Goal: Transaction & Acquisition: Purchase product/service

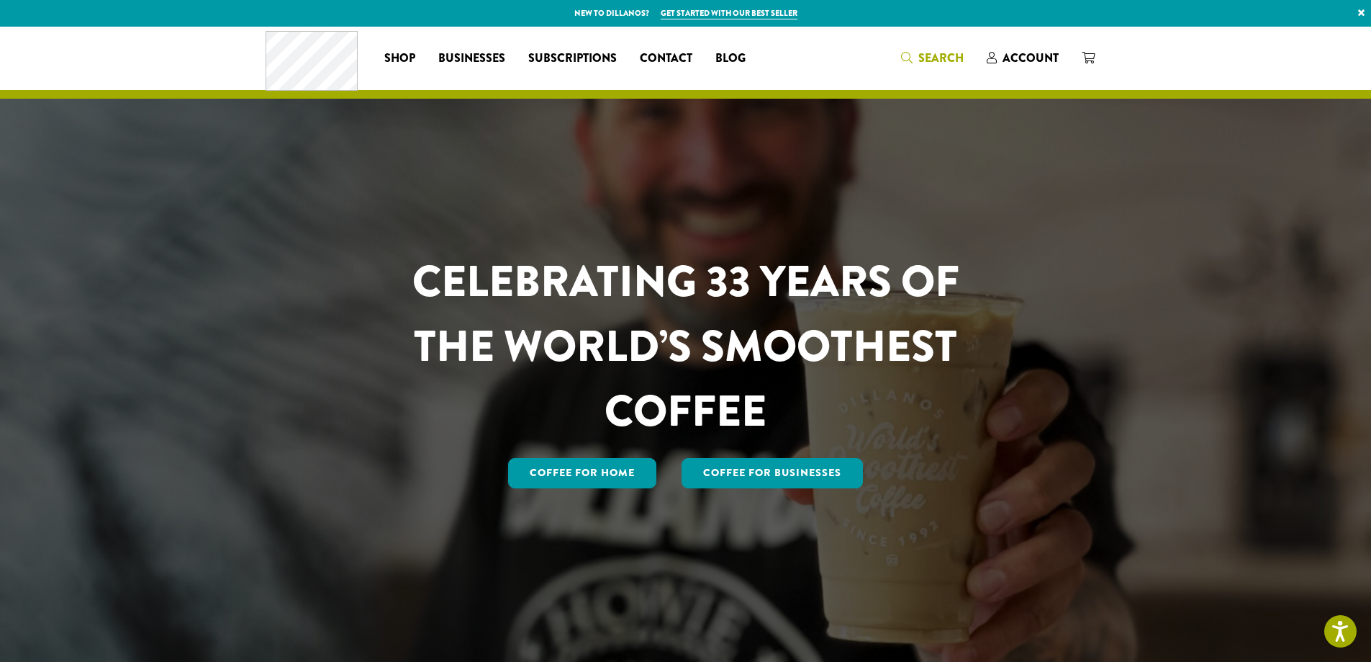
click at [953, 55] on span "Search" at bounding box center [941, 58] width 45 height 17
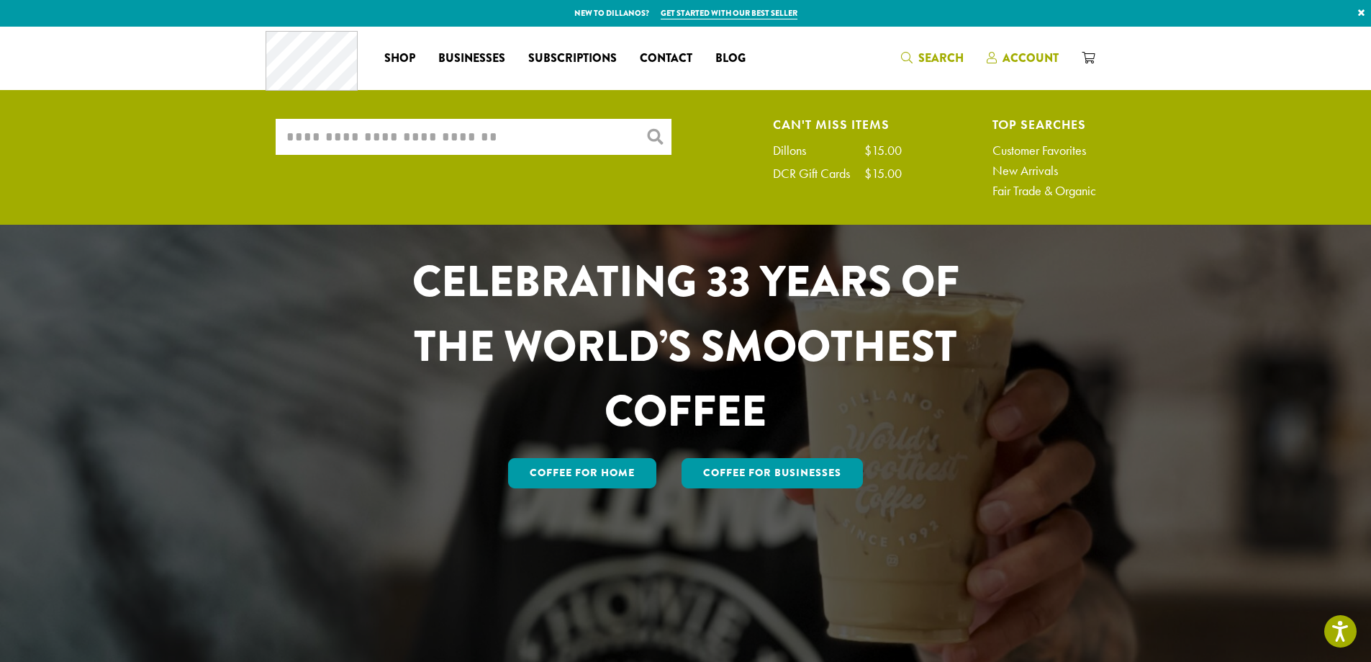
click at [1017, 55] on span "Account" at bounding box center [1031, 58] width 56 height 17
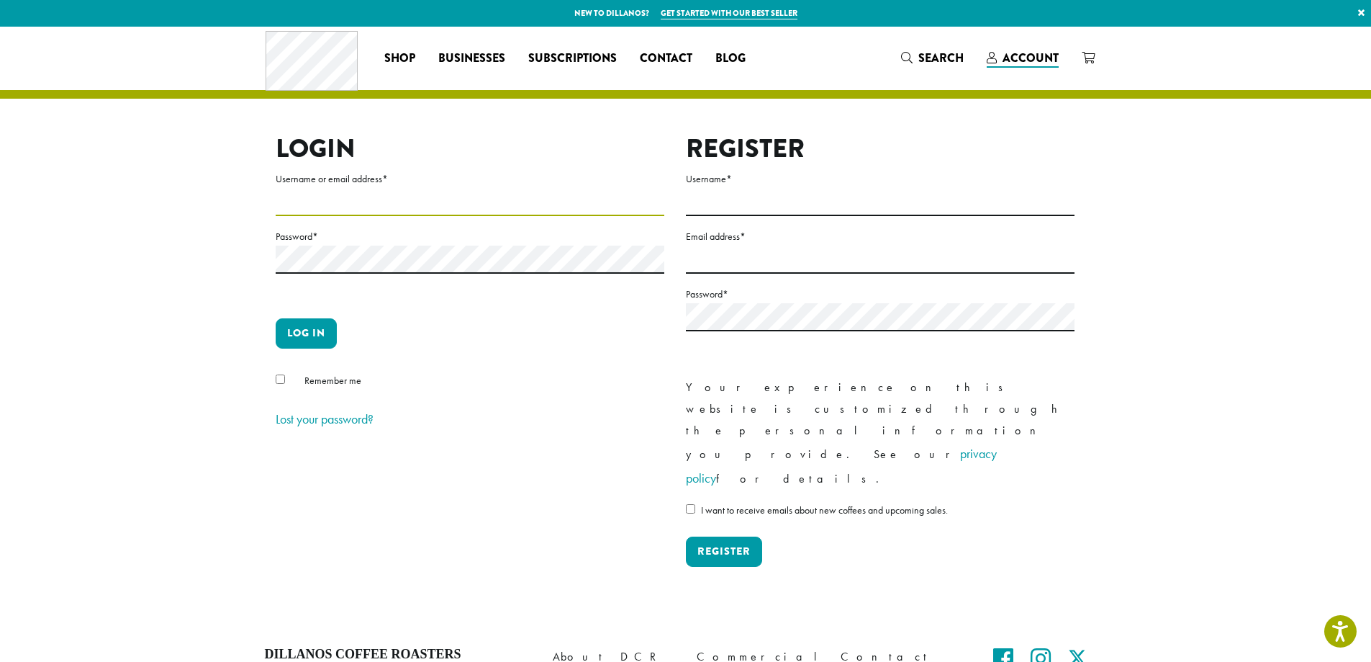
click at [422, 199] on input "Username or email address *" at bounding box center [470, 202] width 389 height 28
type input "**********"
click at [314, 334] on button "Log in" at bounding box center [306, 333] width 61 height 30
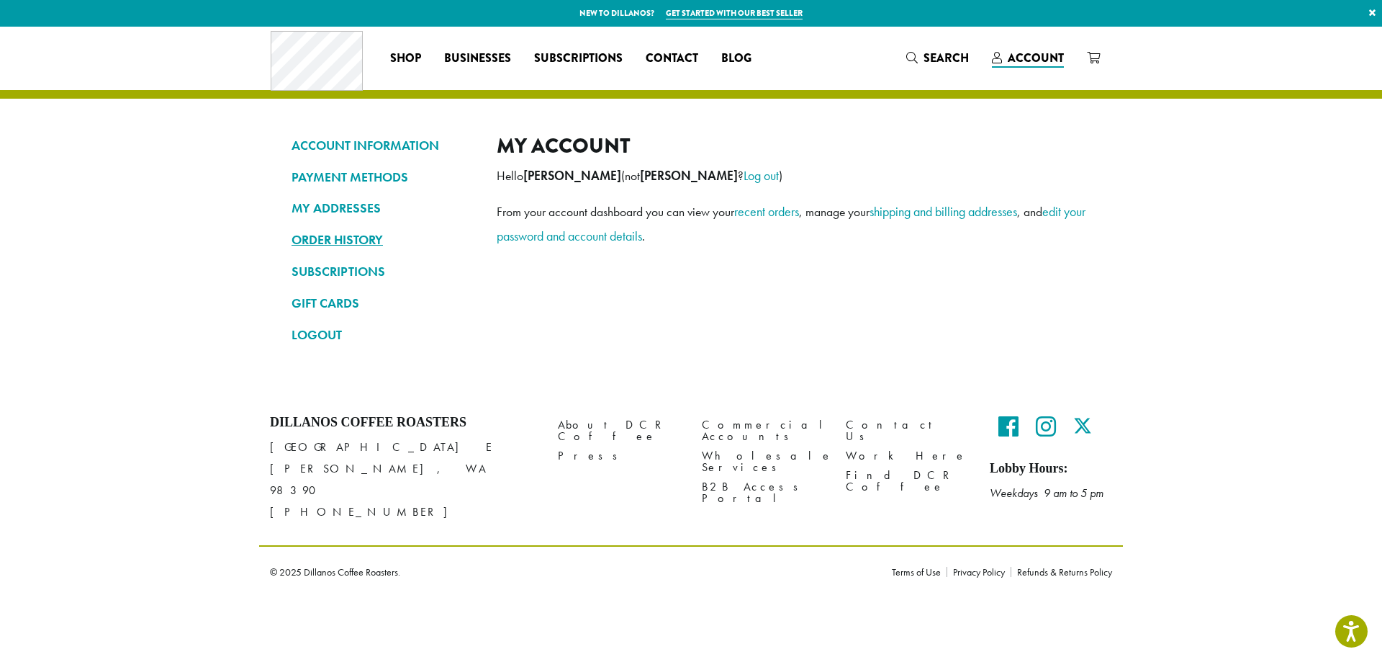
click at [363, 235] on link "ORDER HISTORY" at bounding box center [384, 239] width 184 height 24
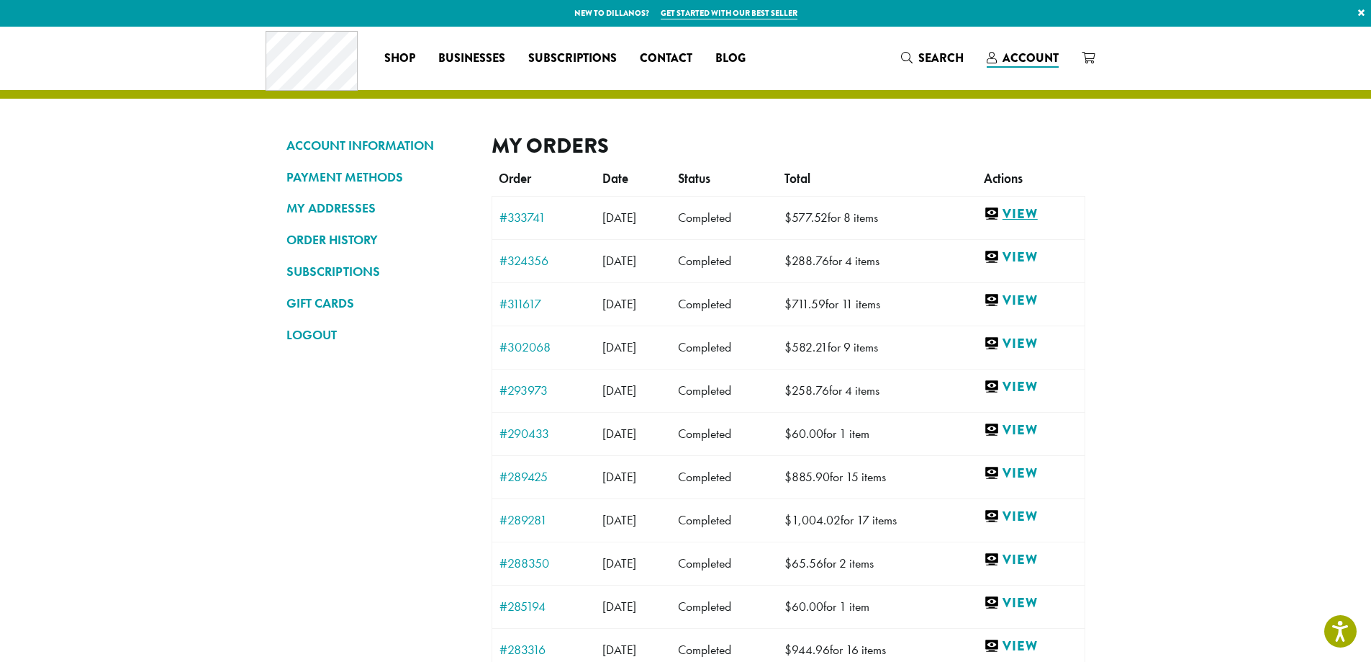
click at [1040, 206] on link "View" at bounding box center [1031, 214] width 94 height 18
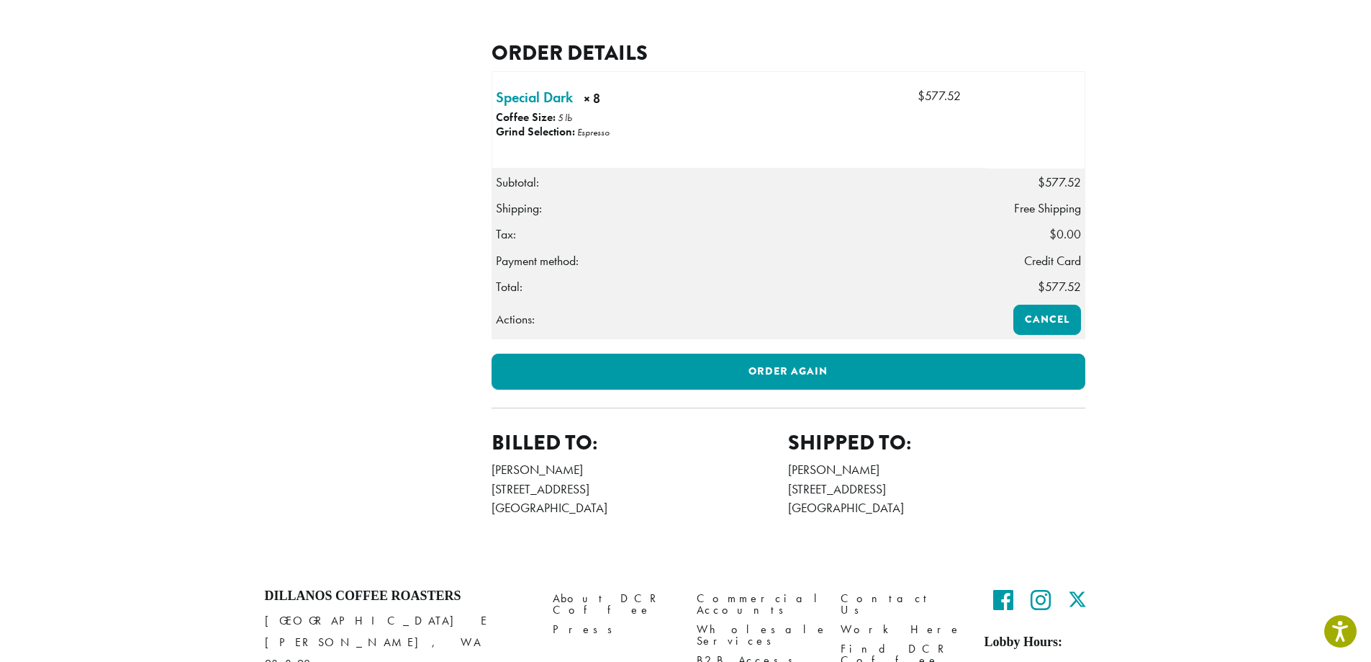
scroll to position [360, 0]
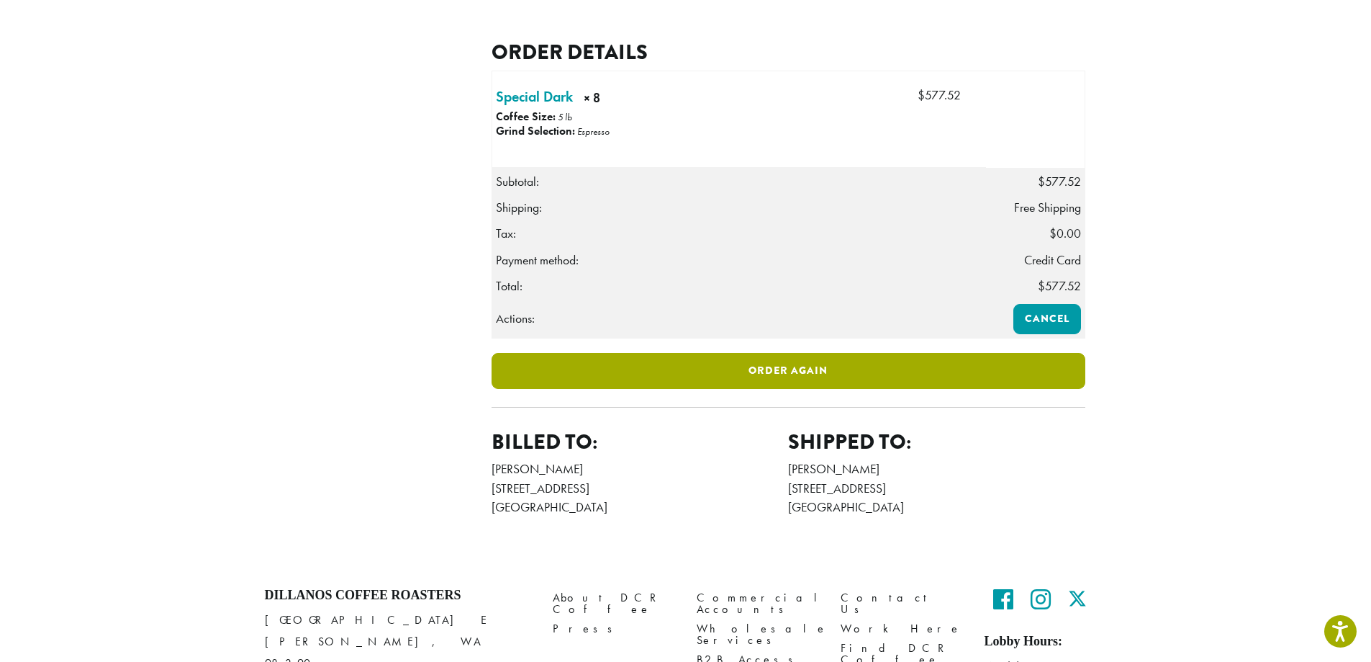
click at [777, 389] on link "Order again" at bounding box center [789, 371] width 594 height 36
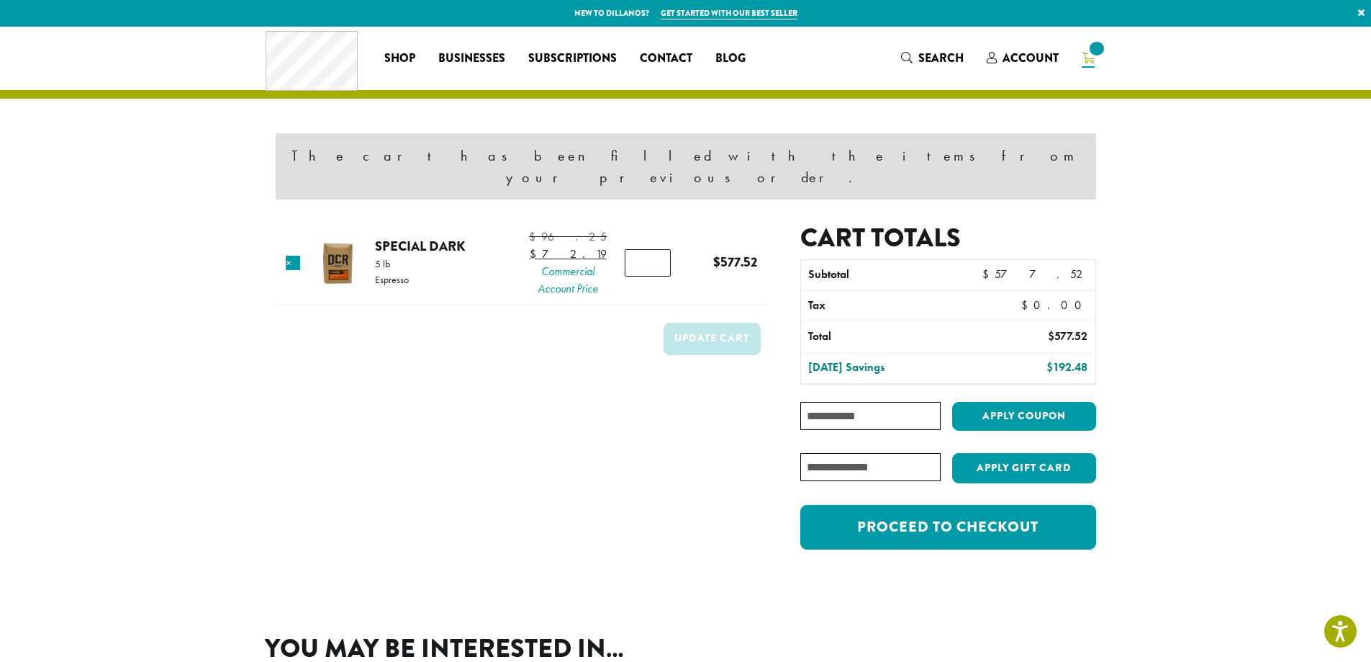
click at [654, 249] on input "*" at bounding box center [648, 262] width 46 height 27
click at [655, 253] on input "*" at bounding box center [648, 262] width 46 height 27
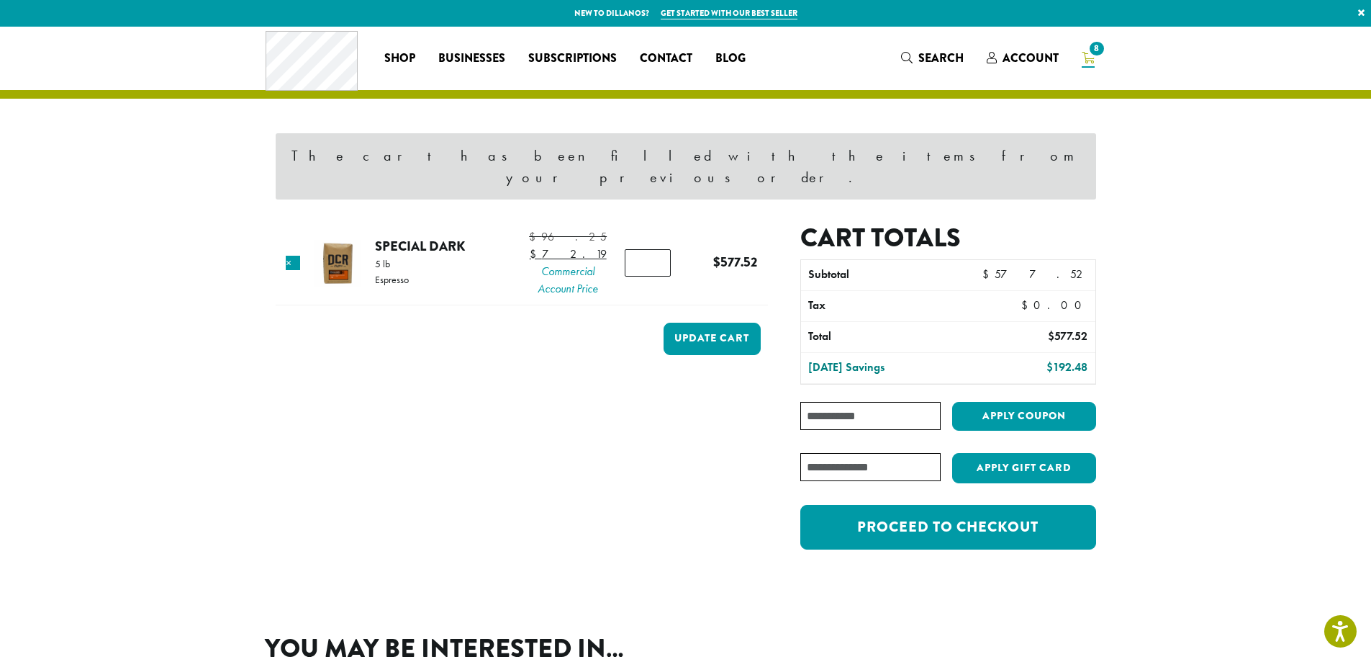
type input "*"
click at [655, 253] on input "*" at bounding box center [648, 262] width 46 height 27
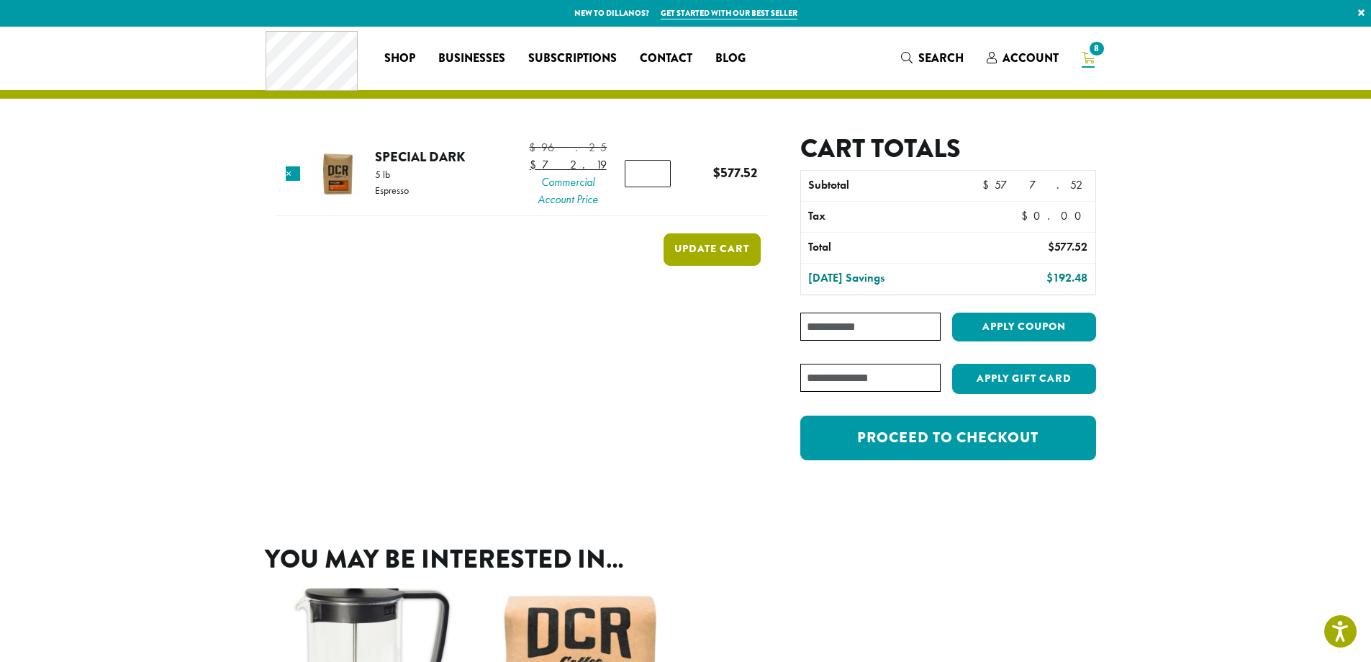
click at [700, 266] on button "Update cart" at bounding box center [712, 249] width 97 height 32
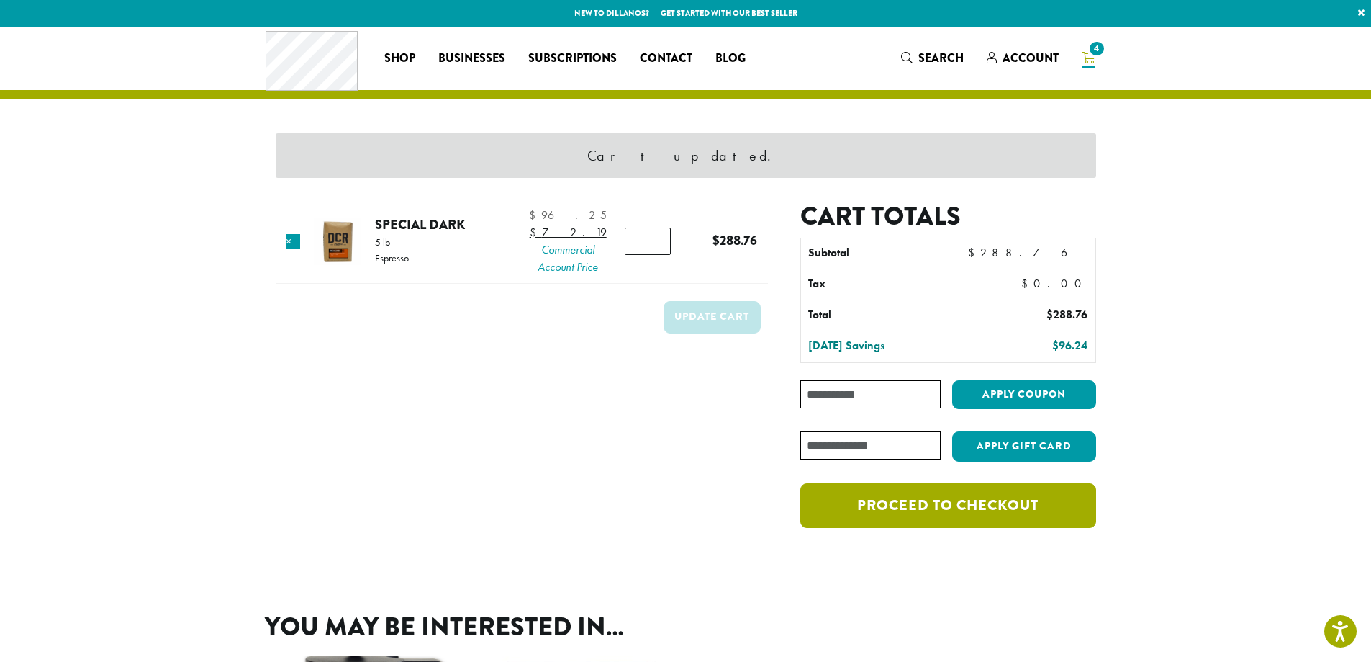
click at [988, 510] on link "Proceed to checkout" at bounding box center [947, 505] width 295 height 45
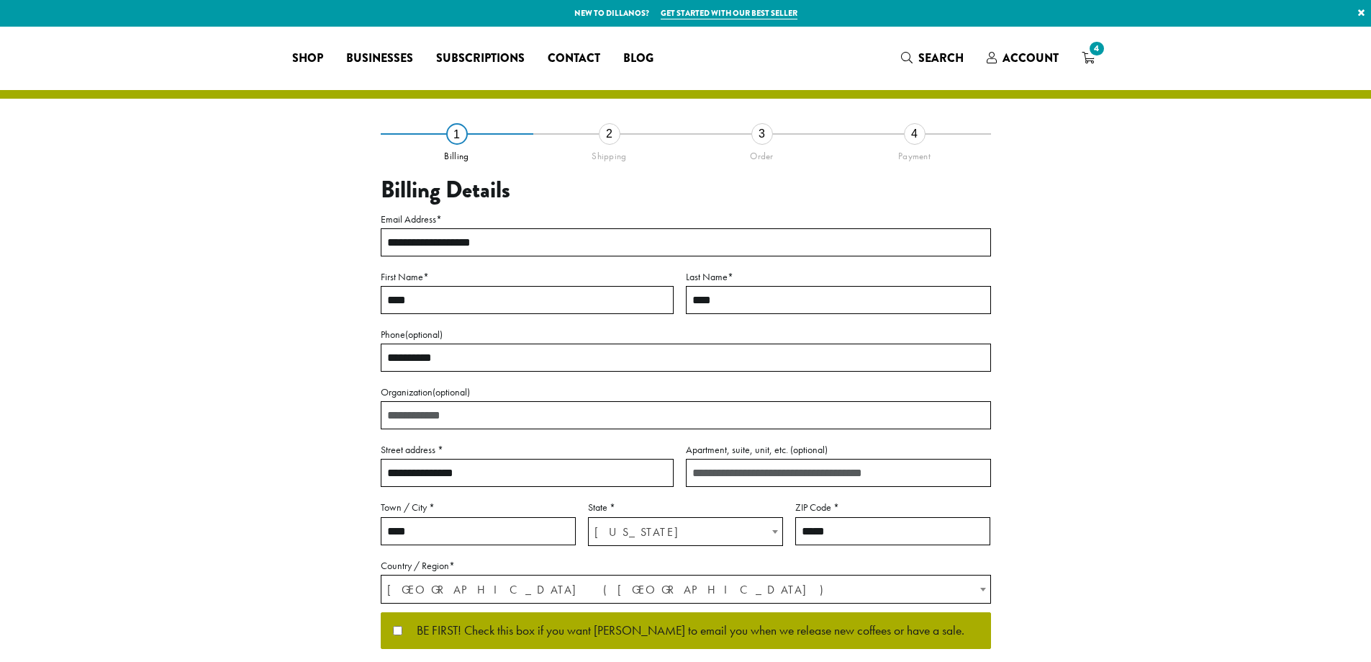
select select "**"
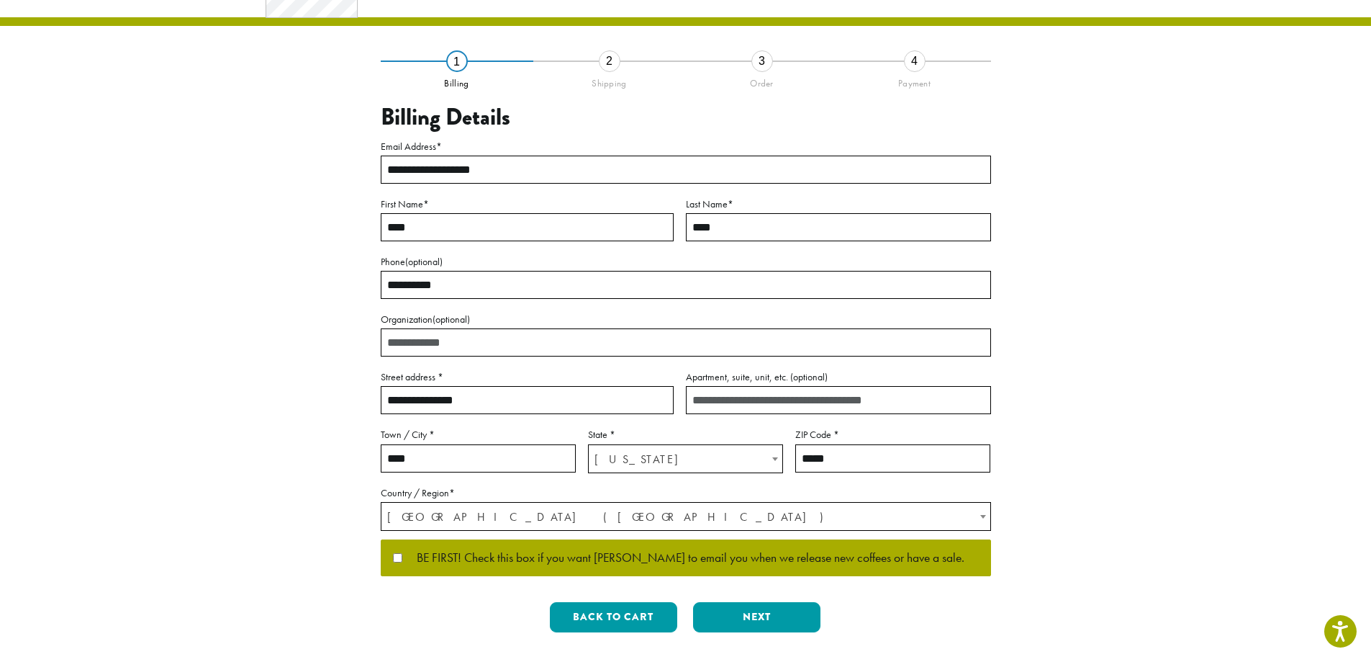
scroll to position [274, 0]
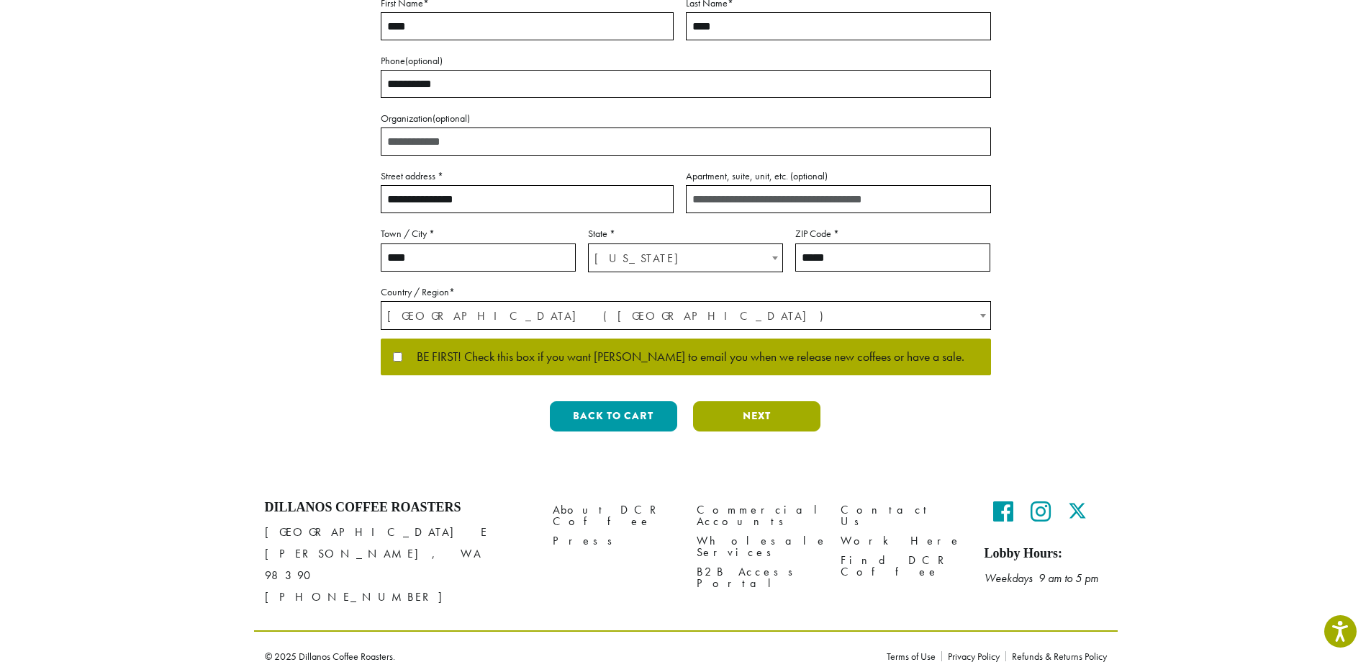
click at [737, 410] on button "Next" at bounding box center [756, 416] width 127 height 30
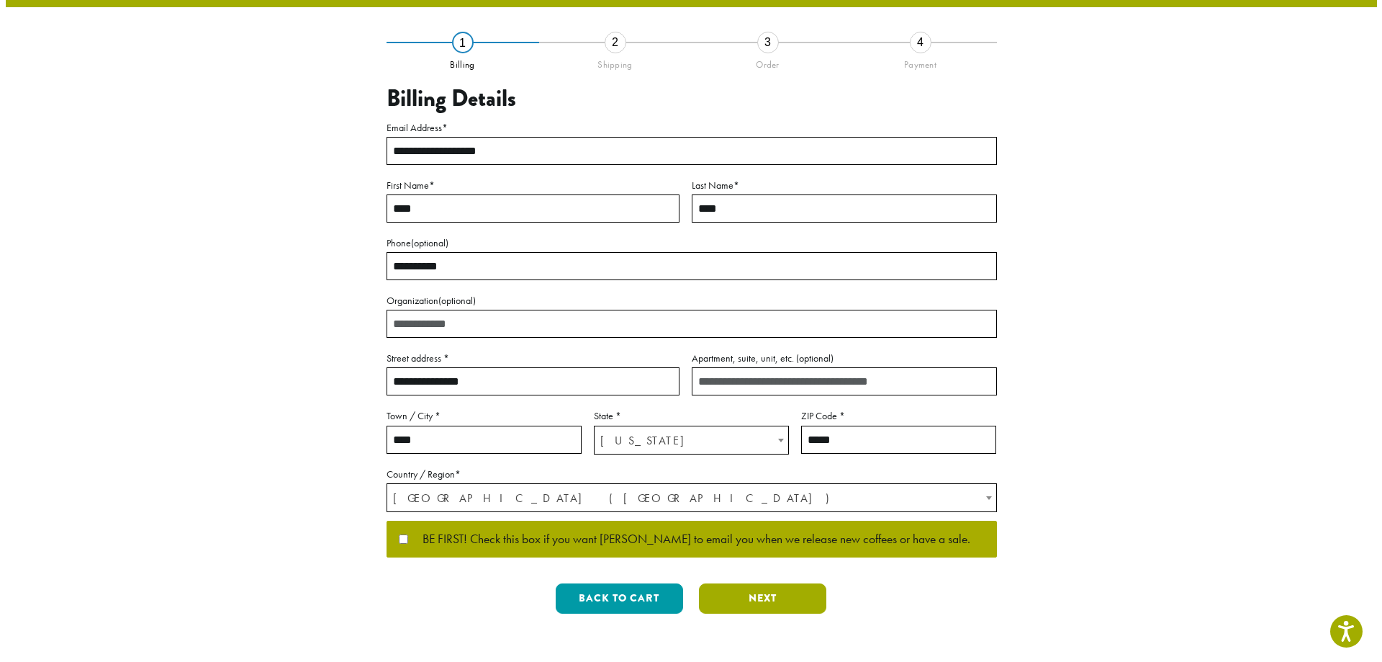
scroll to position [0, 0]
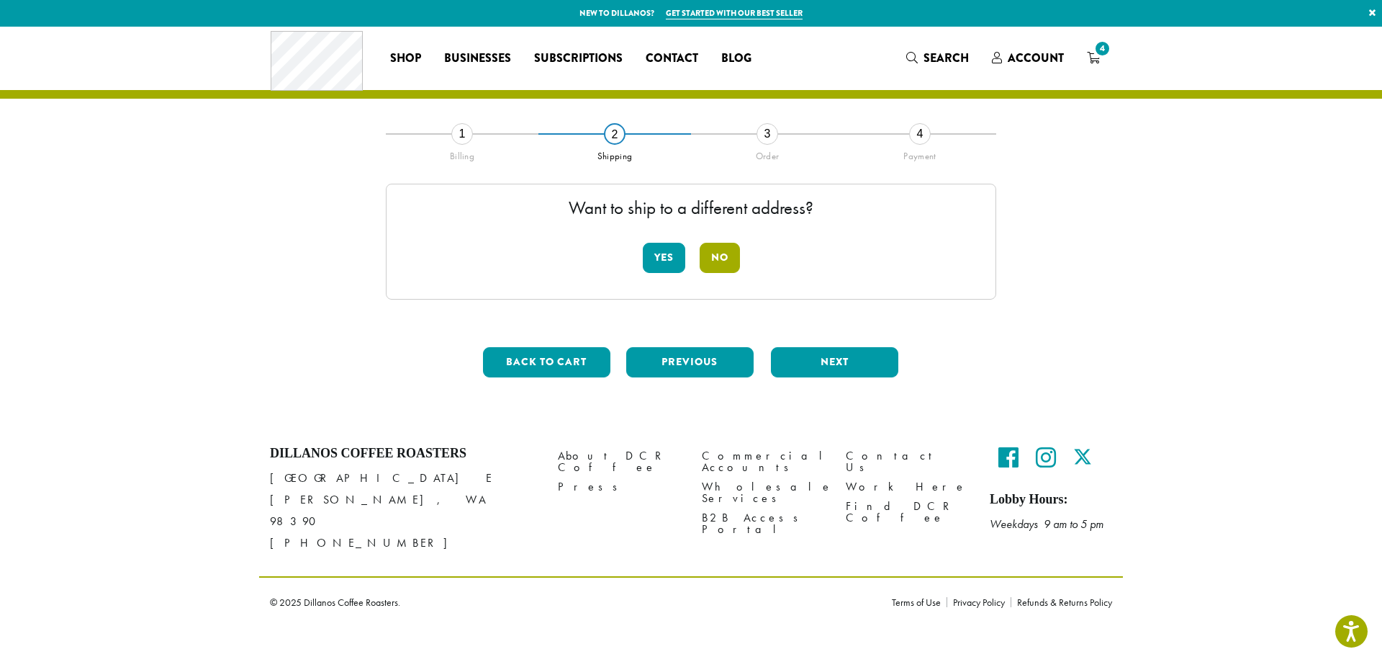
click at [717, 255] on button "No" at bounding box center [720, 258] width 40 height 30
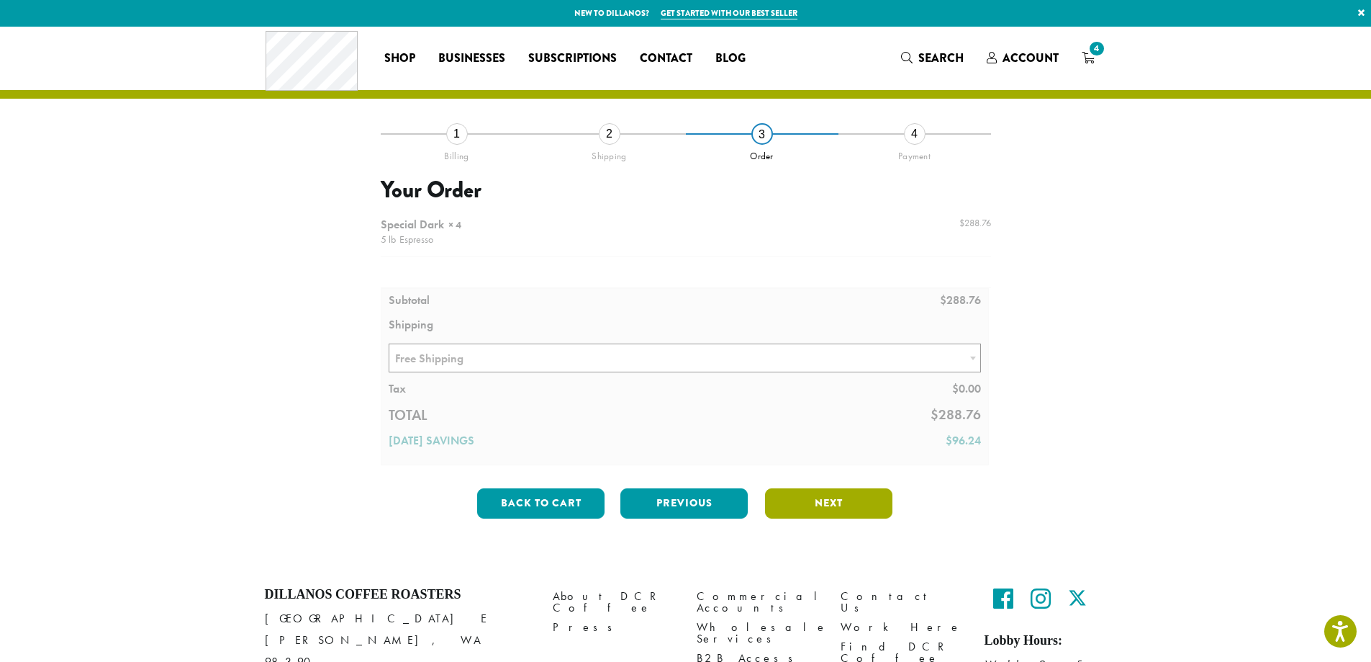
click at [826, 498] on button "Next" at bounding box center [828, 503] width 127 height 30
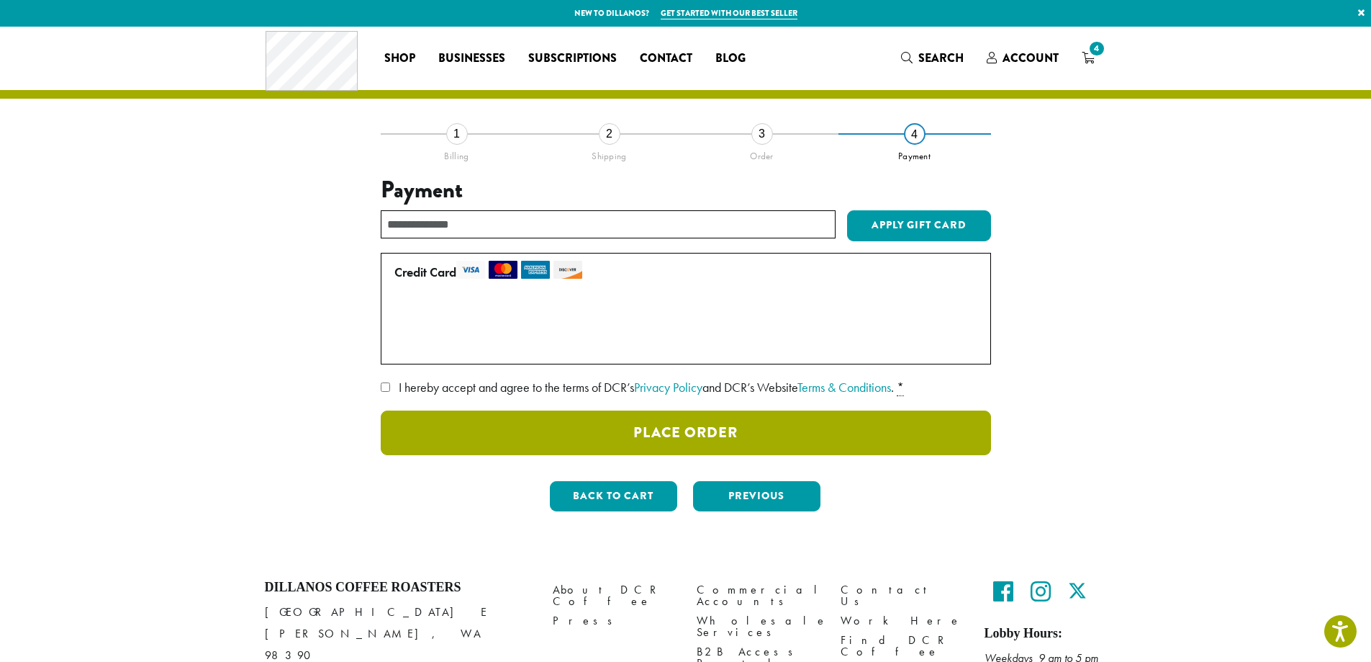
click at [519, 433] on button "Place Order" at bounding box center [686, 432] width 610 height 45
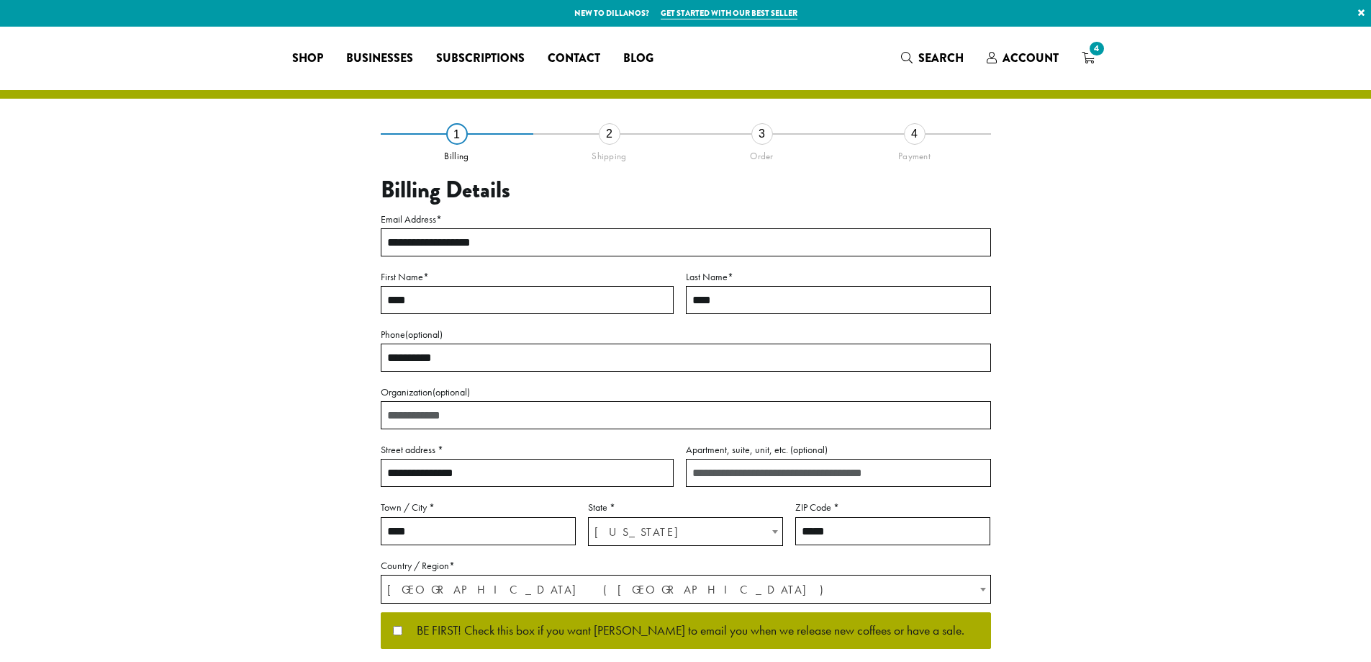
select select "**"
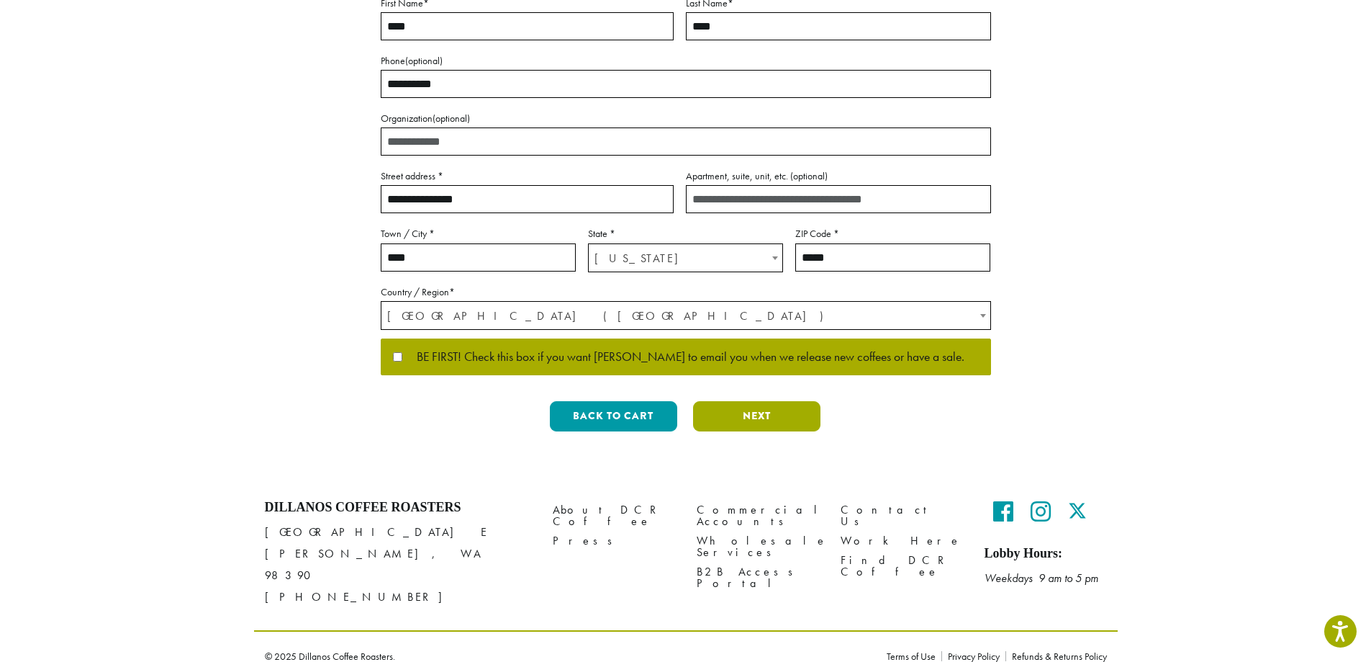
click at [783, 422] on button "Next" at bounding box center [756, 416] width 127 height 30
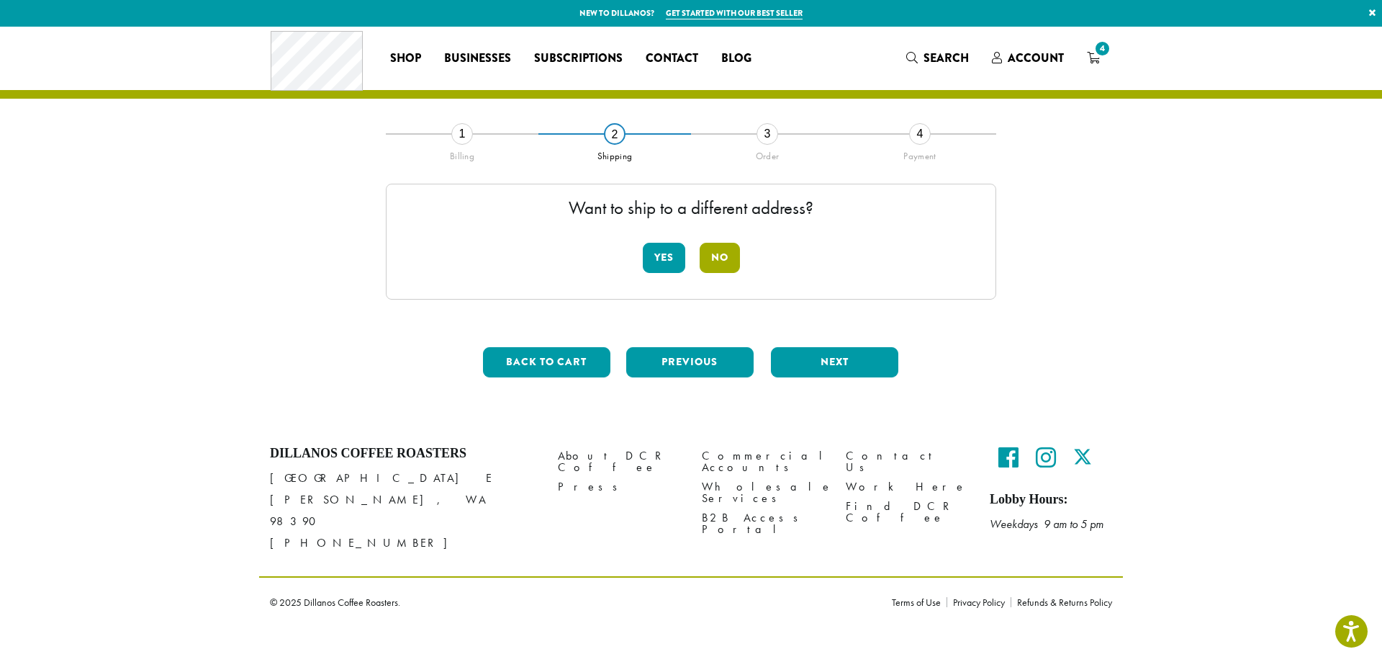
click at [722, 254] on button "No" at bounding box center [720, 258] width 40 height 30
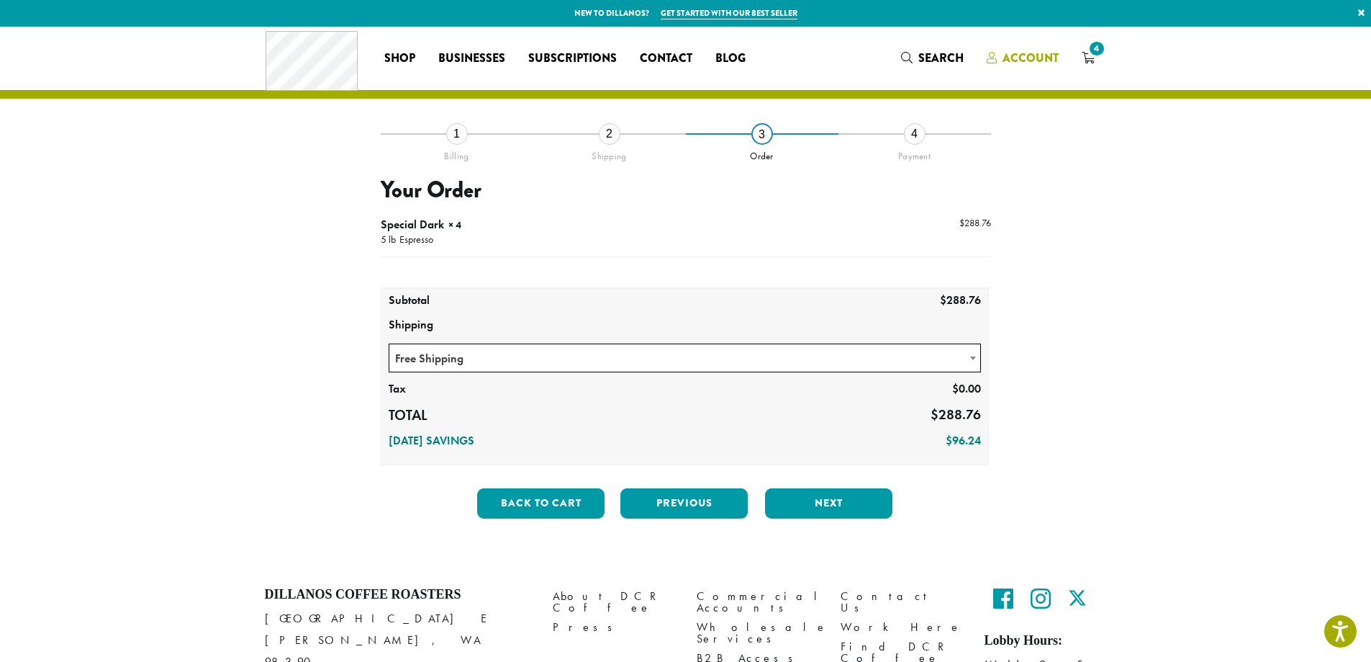
click at [1010, 62] on span "Account" at bounding box center [1031, 58] width 56 height 17
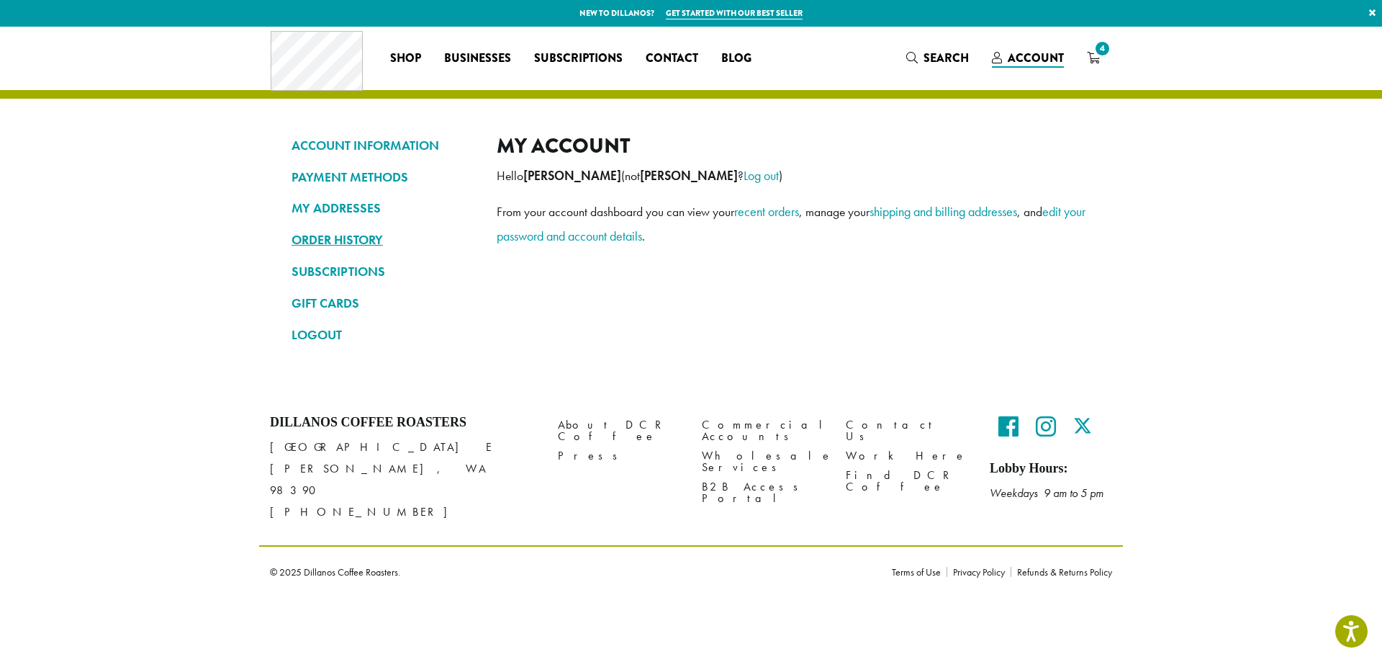
click at [368, 236] on link "ORDER HISTORY" at bounding box center [384, 239] width 184 height 24
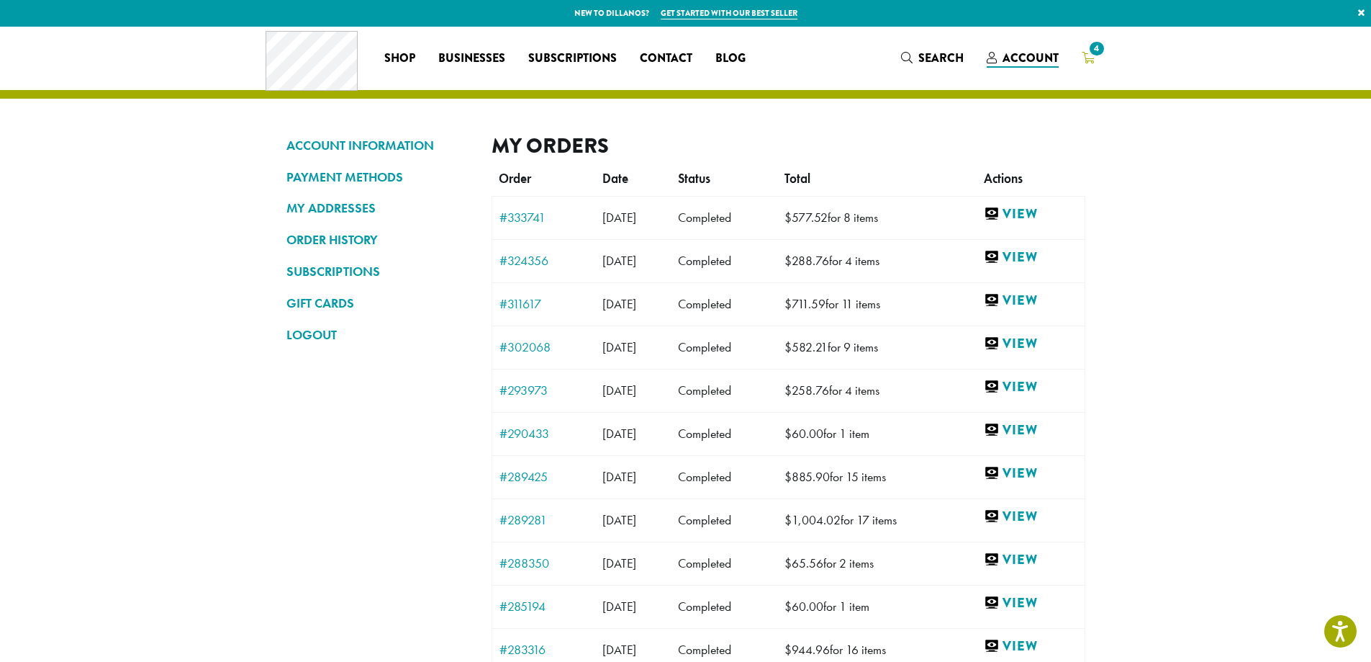
click at [1096, 58] on span "4" at bounding box center [1096, 48] width 19 height 19
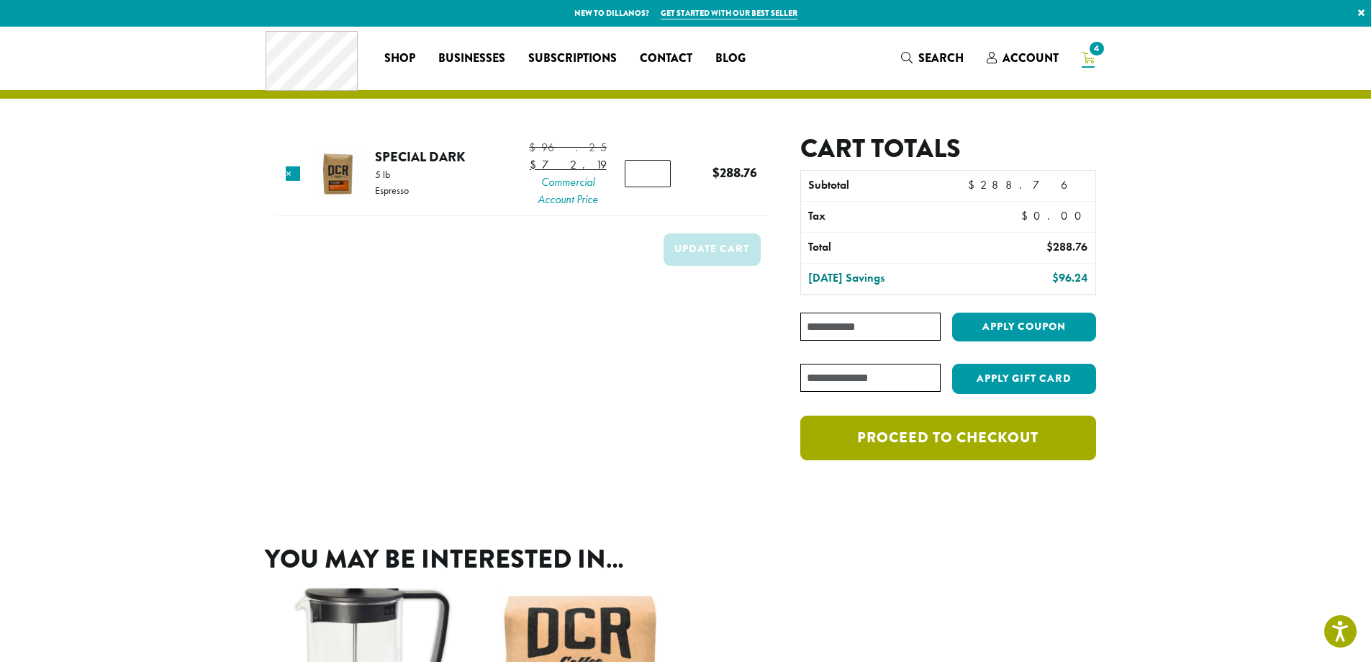
click at [941, 440] on link "Proceed to checkout" at bounding box center [947, 437] width 295 height 45
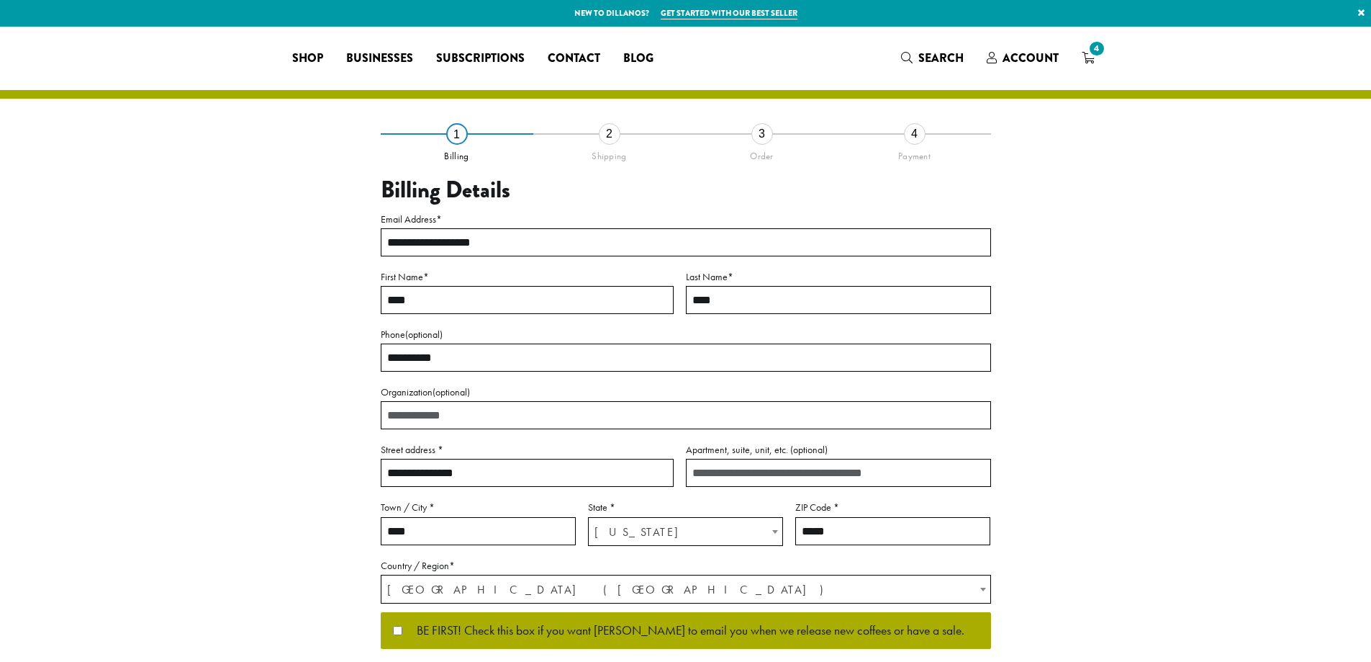
select select "**"
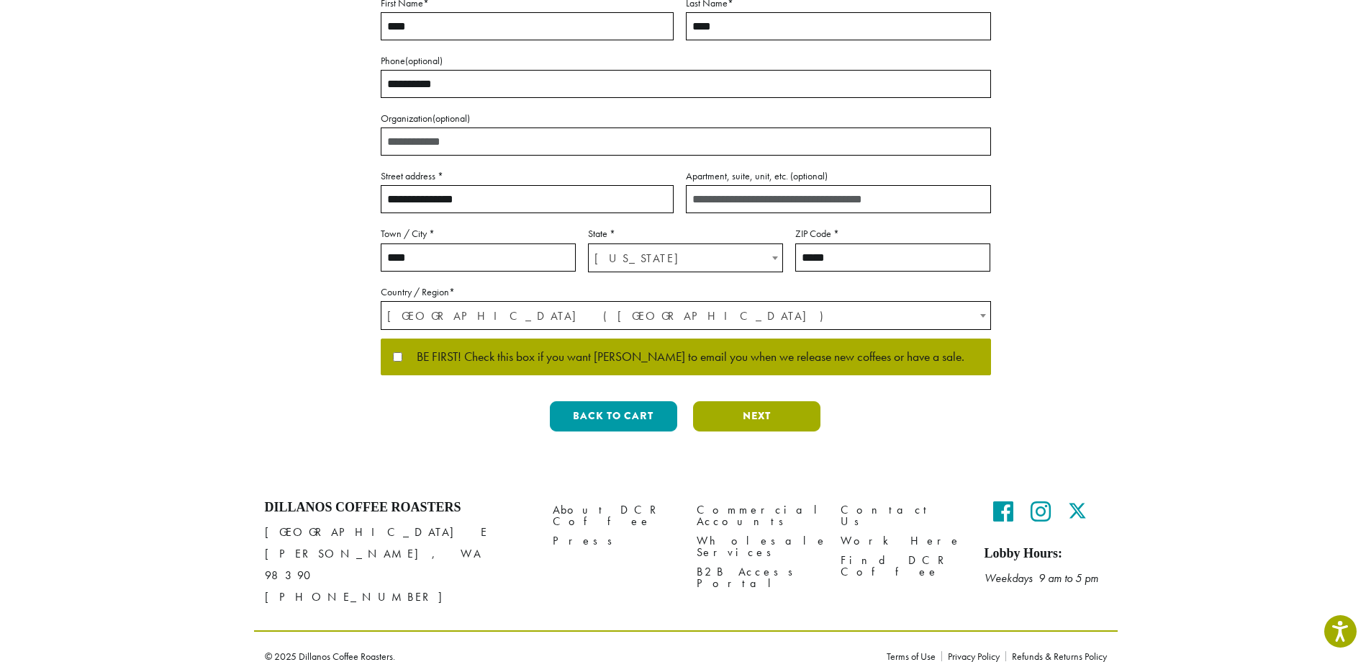
click at [727, 425] on button "Next" at bounding box center [756, 416] width 127 height 30
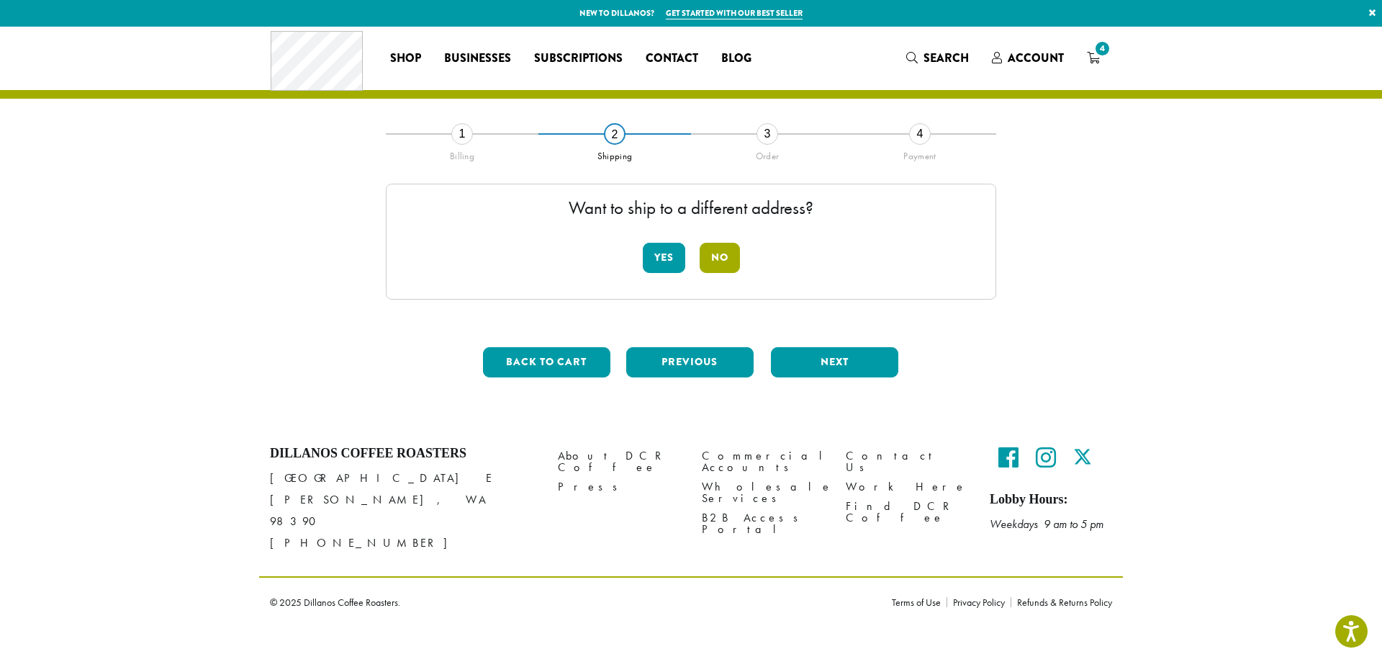
click at [715, 251] on button "No" at bounding box center [720, 258] width 40 height 30
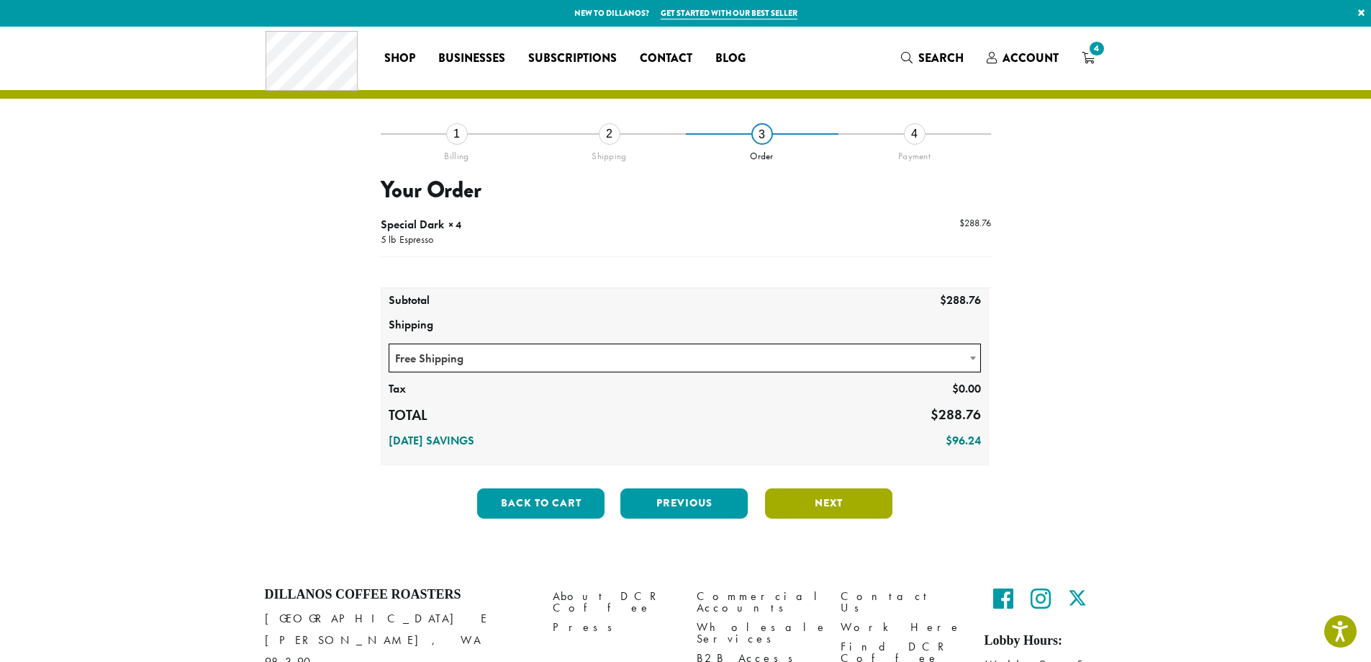
click at [846, 502] on button "Next" at bounding box center [828, 503] width 127 height 30
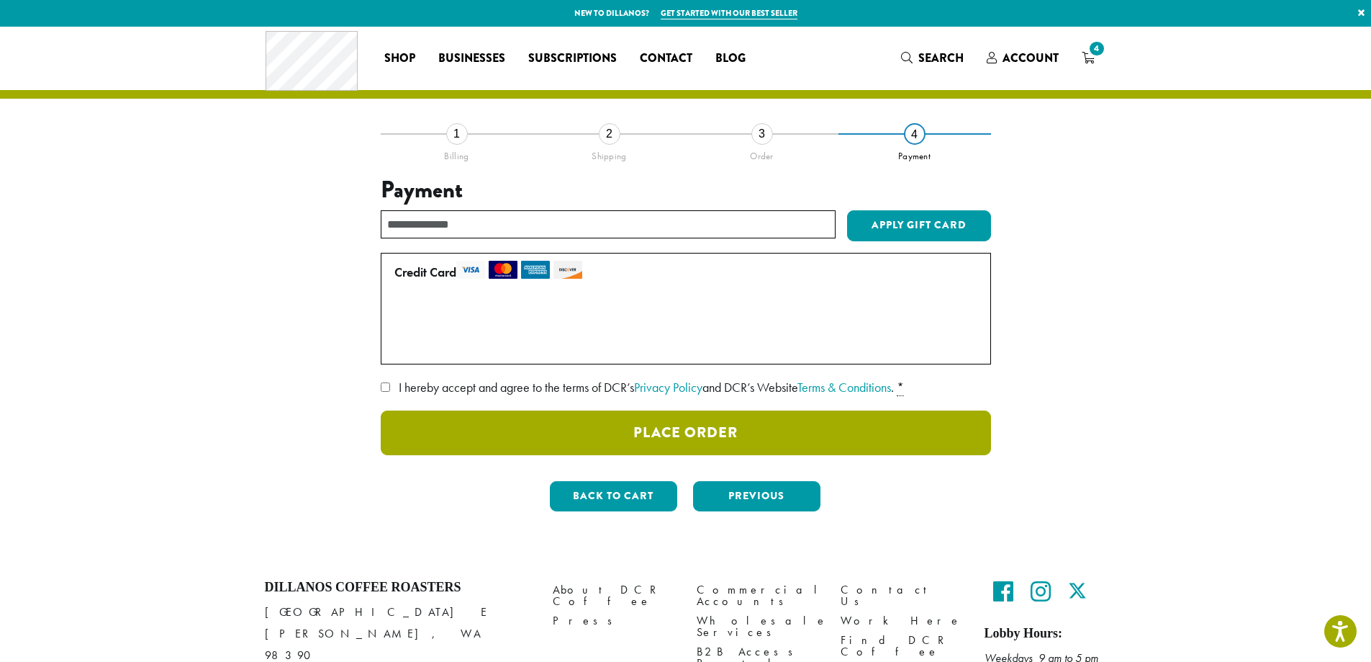
click at [682, 428] on button "Place Order" at bounding box center [686, 432] width 610 height 45
